Goal: Task Accomplishment & Management: Manage account settings

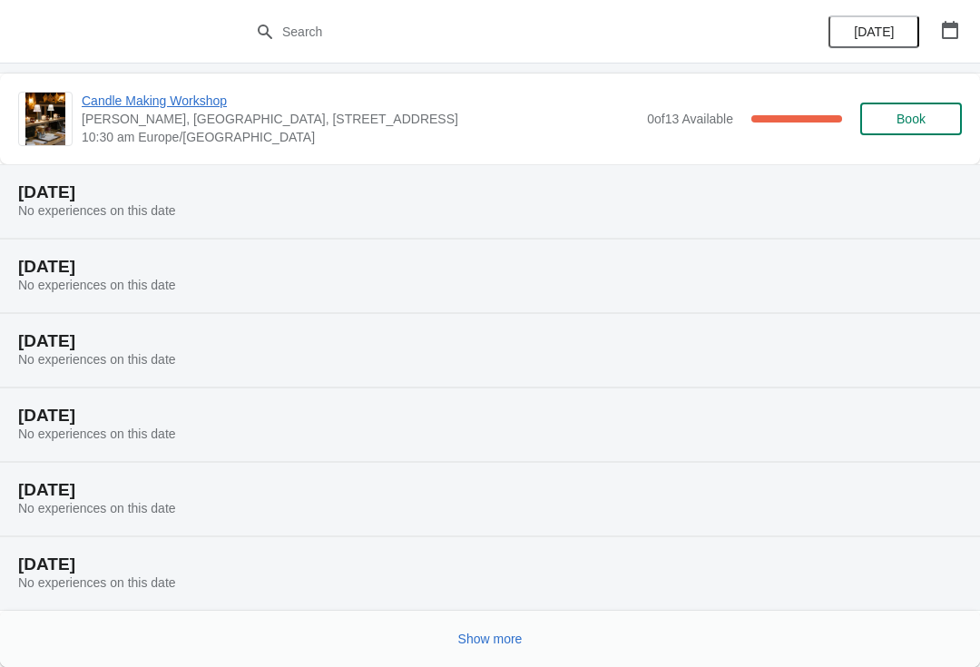
scroll to position [169, 0]
click at [441, 655] on div "Show more" at bounding box center [490, 639] width 980 height 56
click at [483, 649] on button "Show more" at bounding box center [490, 639] width 79 height 33
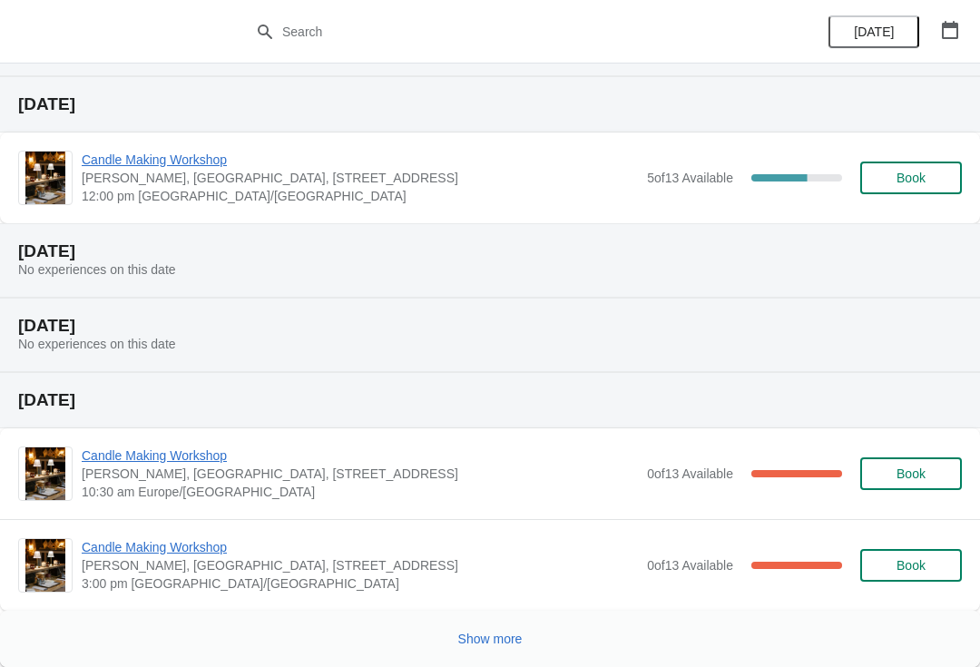
scroll to position [1001, 0]
click at [477, 641] on span "Show more" at bounding box center [490, 639] width 64 height 15
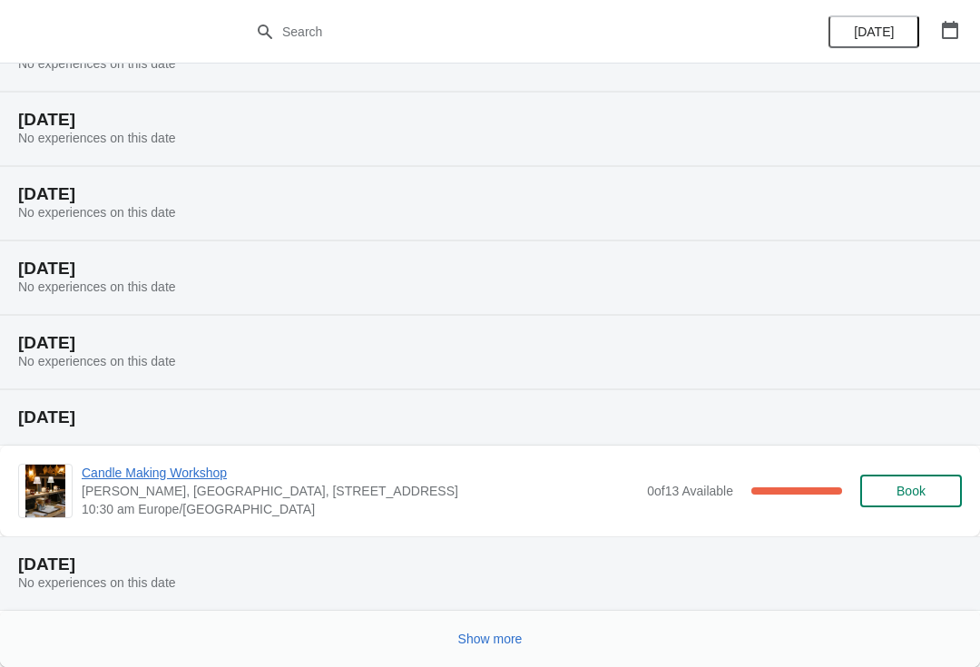
scroll to position [1669, 0]
click at [492, 629] on button "Show more" at bounding box center [490, 639] width 79 height 33
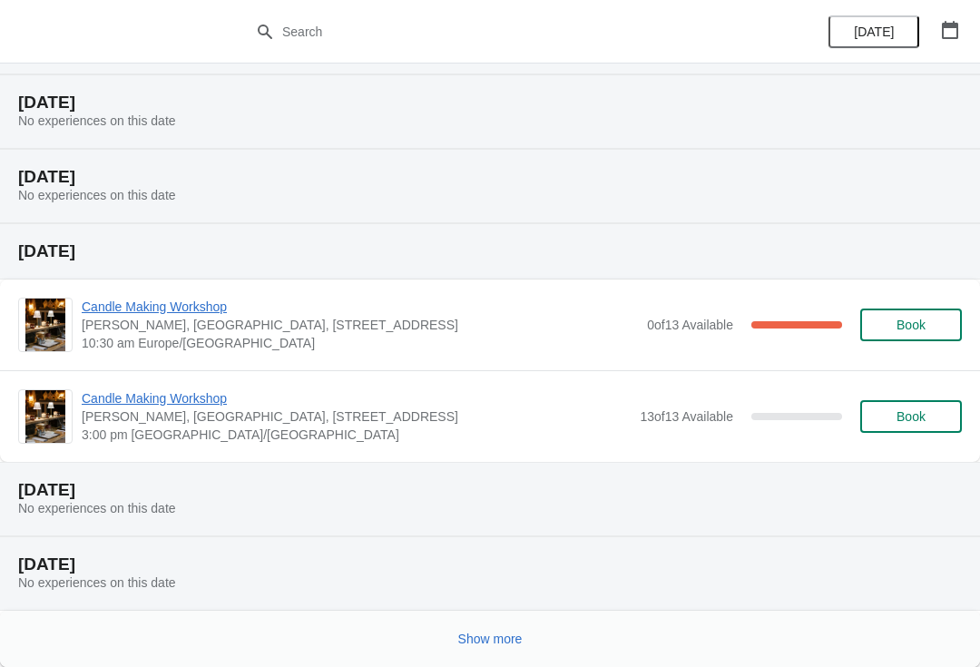
scroll to position [2429, 0]
click at [507, 627] on button "Show more" at bounding box center [490, 639] width 79 height 33
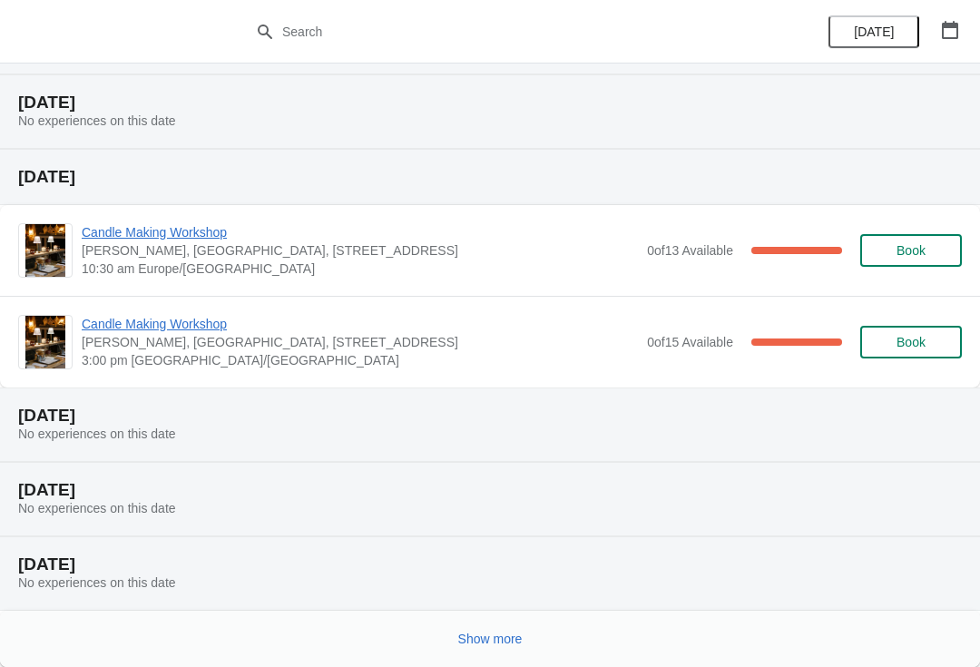
scroll to position [3189, 0]
click at [497, 625] on button "Show more" at bounding box center [490, 639] width 79 height 33
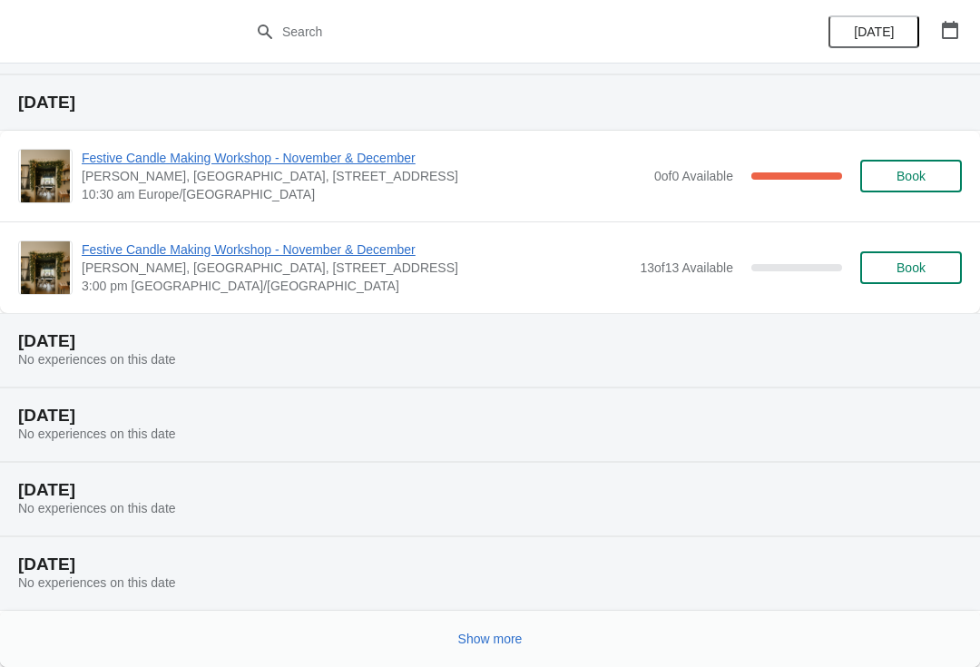
scroll to position [3949, 0]
click at [493, 640] on span "Show more" at bounding box center [490, 639] width 64 height 15
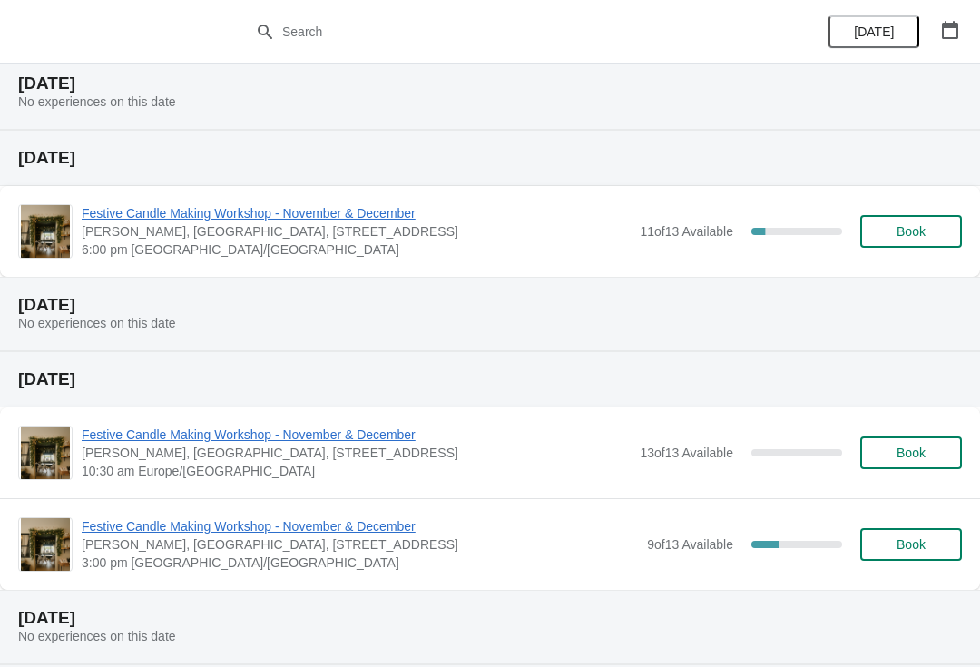
scroll to position [4541, 0]
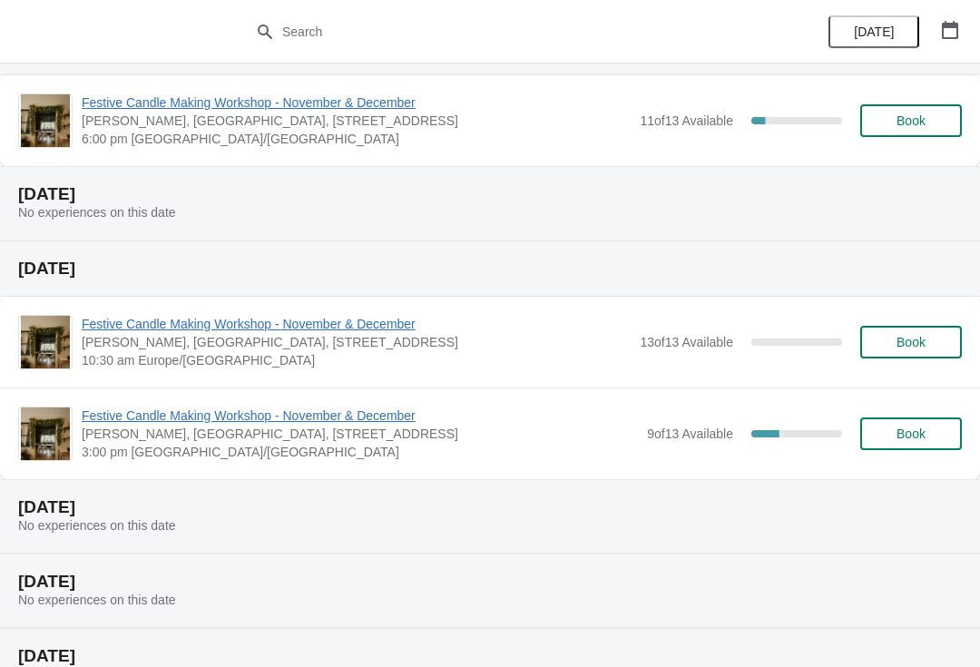
click at [369, 437] on span "[PERSON_NAME], [GEOGRAPHIC_DATA], [STREET_ADDRESS]" at bounding box center [360, 434] width 556 height 18
click at [339, 421] on span "Festive Candle Making Workshop - November & December" at bounding box center [360, 416] width 556 height 18
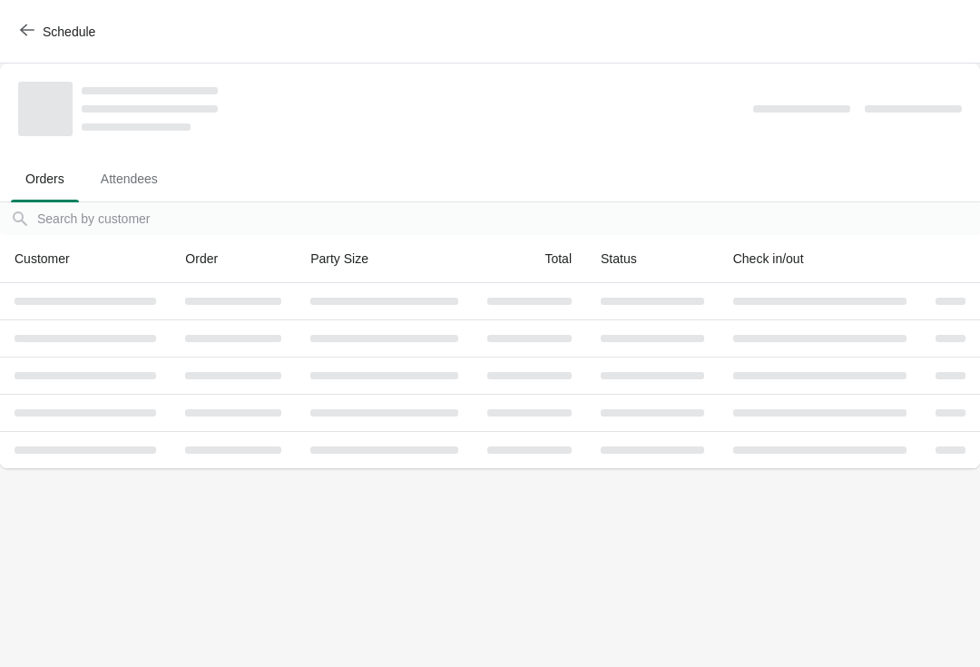
scroll to position [0, 0]
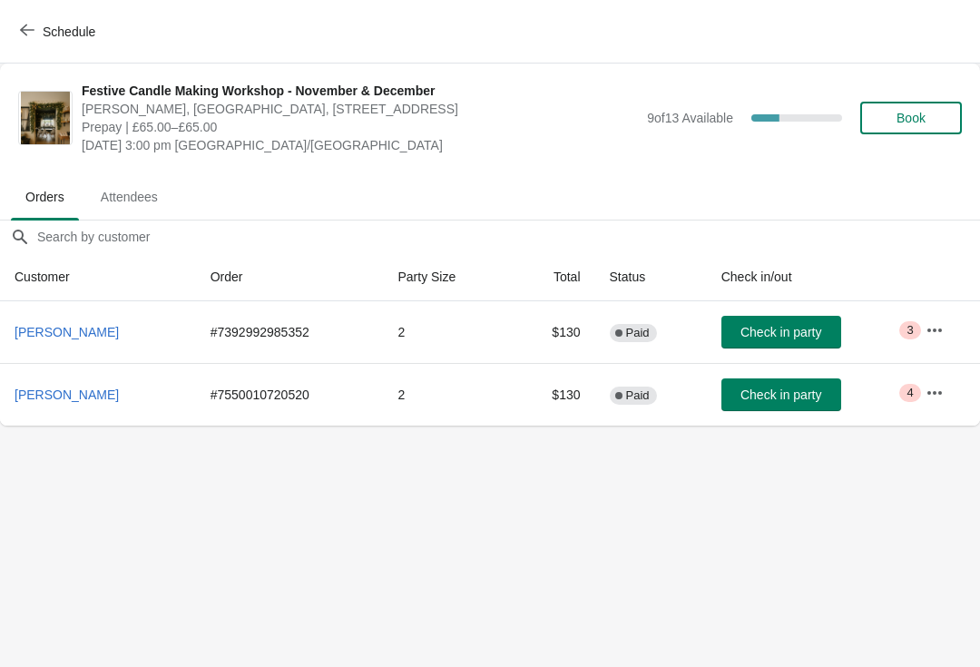
click at [933, 392] on icon "button" at bounding box center [935, 392] width 15 height 4
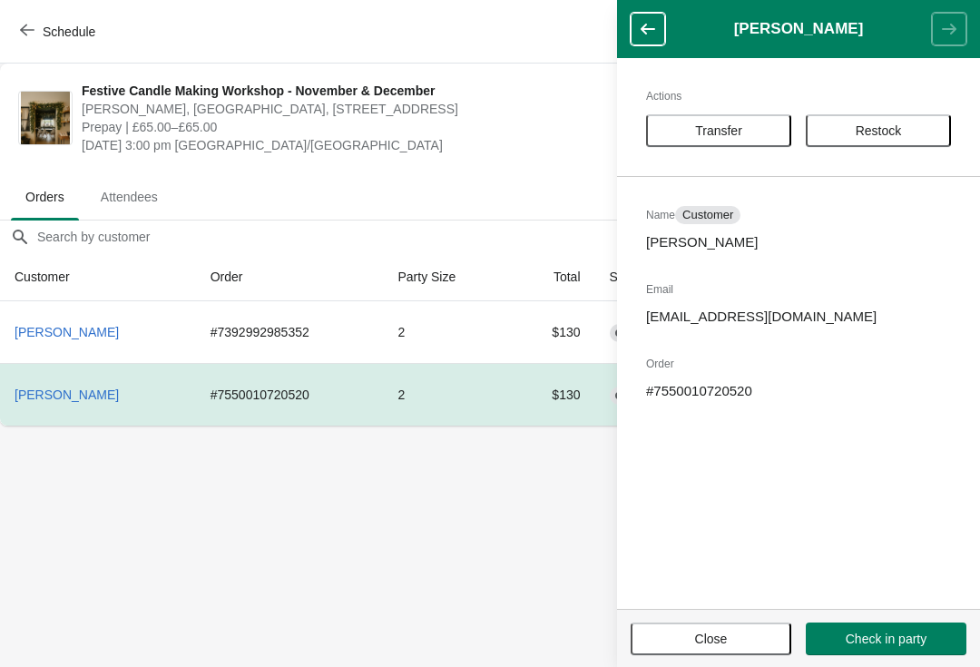
click at [727, 137] on span "Transfer" at bounding box center [718, 130] width 47 height 15
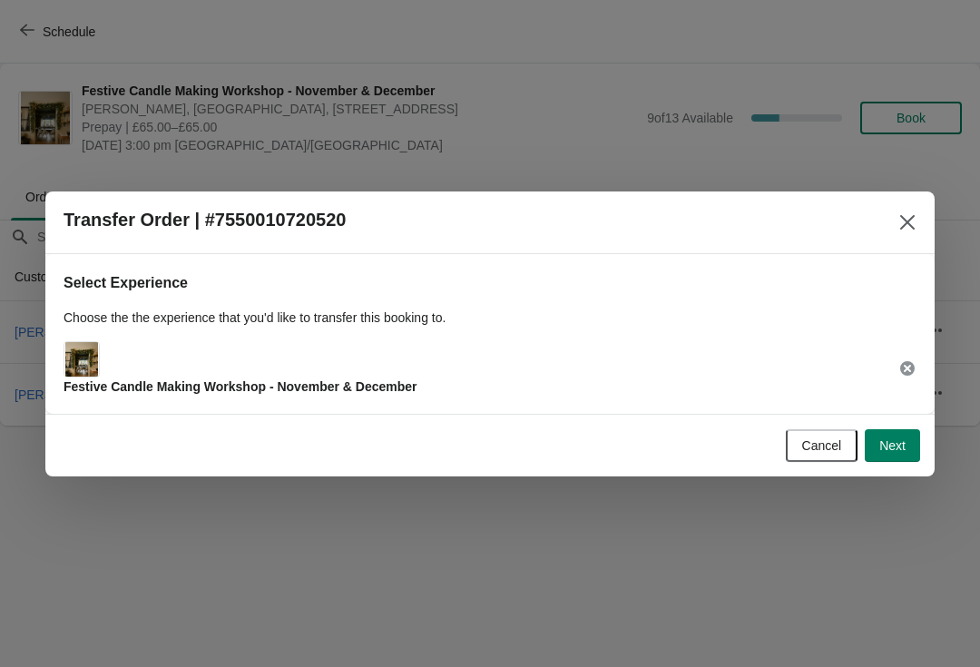
click at [895, 439] on span "Next" at bounding box center [893, 445] width 26 height 15
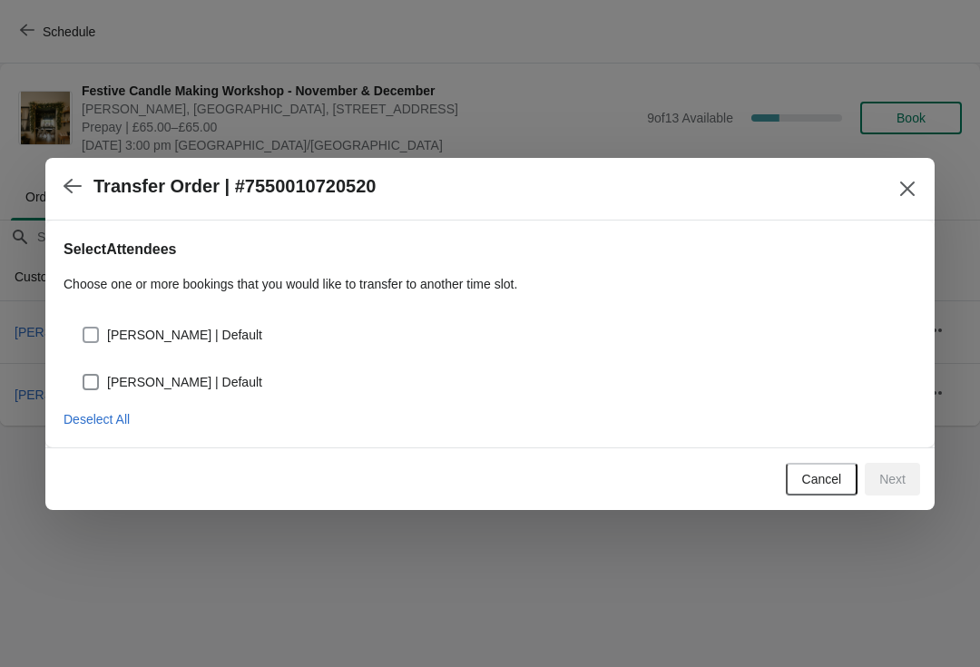
click at [98, 330] on span at bounding box center [91, 335] width 16 height 16
click at [84, 328] on input "[PERSON_NAME] | Default" at bounding box center [83, 327] width 1 height 1
checkbox input "true"
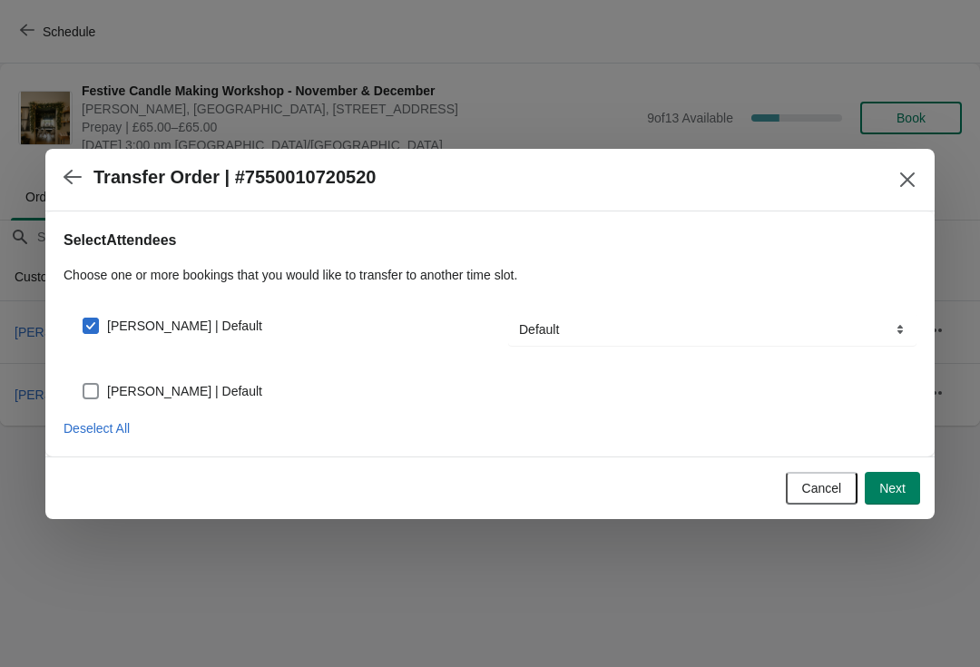
click at [103, 385] on label "[PERSON_NAME] | Default" at bounding box center [172, 391] width 181 height 25
click at [84, 384] on input "[PERSON_NAME] | Default" at bounding box center [83, 383] width 1 height 1
checkbox input "true"
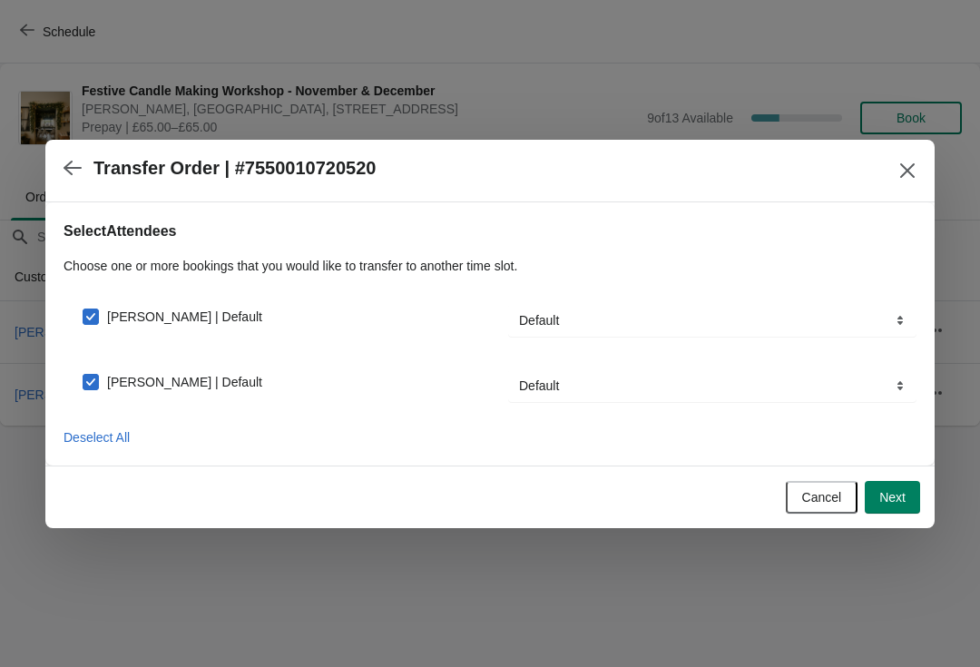
click at [897, 494] on span "Next" at bounding box center [893, 497] width 26 height 15
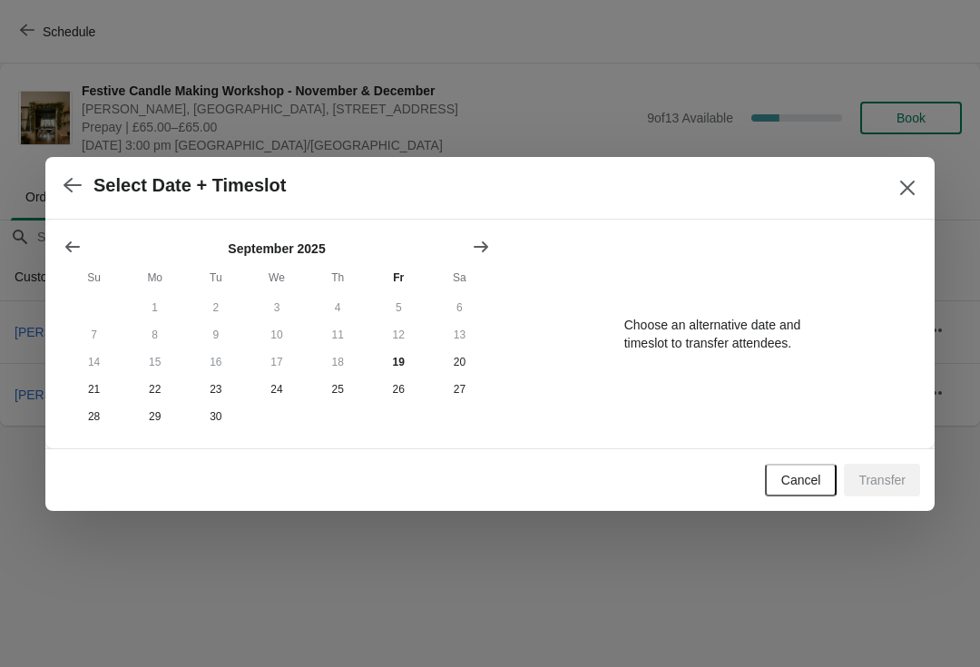
click at [507, 238] on div "[DATE] Su Mo Tu We Th Fr Sa 1 2 3 4 5 6 7 8 9 10 11 12 13 14 15 16 17 18 19 20 …" at bounding box center [490, 334] width 853 height 192
click at [478, 239] on icon "Show next month, October 2025" at bounding box center [481, 247] width 18 height 18
click at [488, 243] on icon "Show next month, November 2025" at bounding box center [481, 247] width 18 height 18
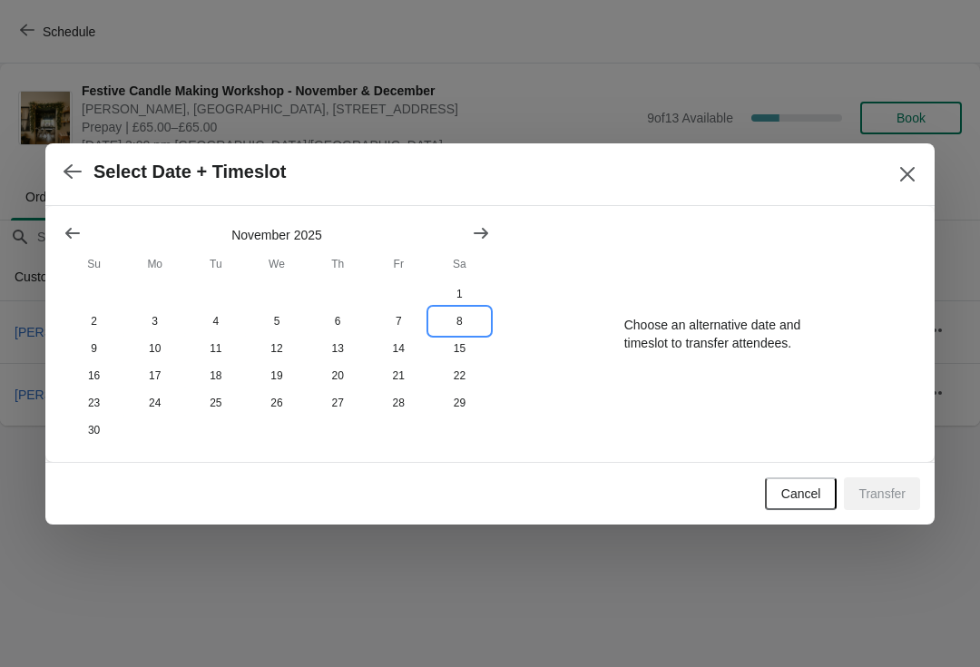
click at [458, 318] on button "8" at bounding box center [459, 321] width 61 height 27
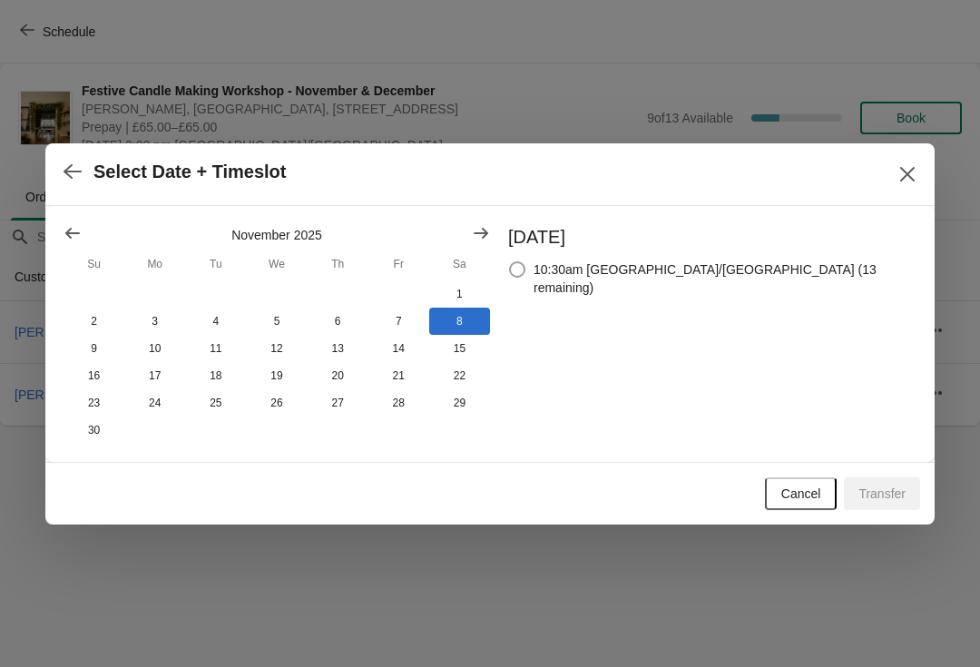
click at [527, 267] on span at bounding box center [517, 270] width 18 height 18
click at [510, 262] on input "10:30am [GEOGRAPHIC_DATA]/[GEOGRAPHIC_DATA] (13 remaining)" at bounding box center [509, 261] width 1 height 1
radio input "true"
click at [883, 500] on span "Transfer" at bounding box center [882, 494] width 47 height 15
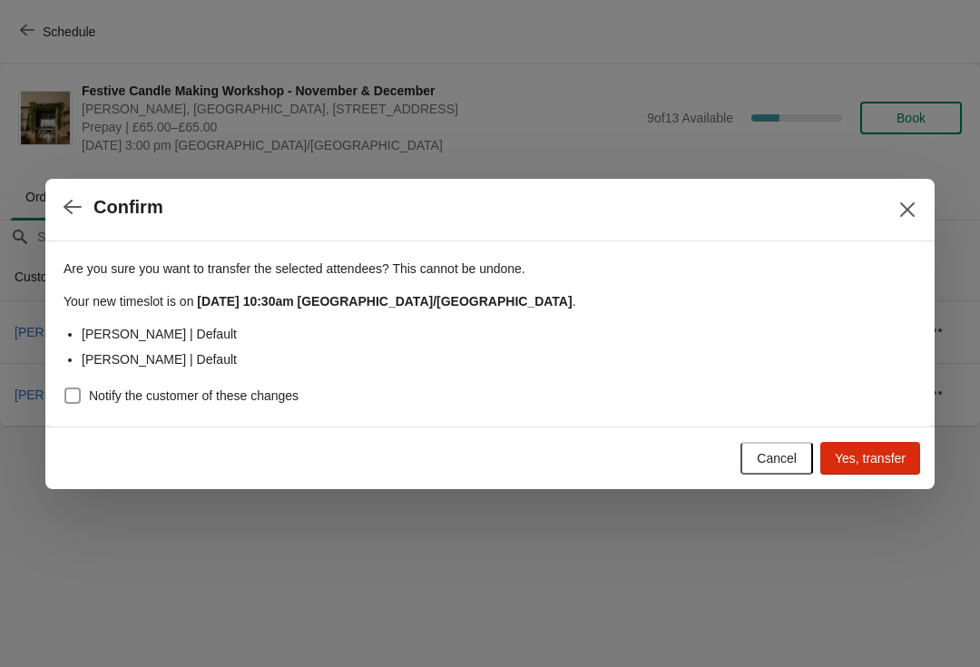
click at [77, 392] on span at bounding box center [72, 396] width 16 height 16
click at [65, 389] on input "Notify the customer of these changes" at bounding box center [64, 388] width 1 height 1
checkbox input "true"
click at [872, 459] on span "Yes, transfer" at bounding box center [870, 458] width 71 height 15
